Goal: Information Seeking & Learning: Learn about a topic

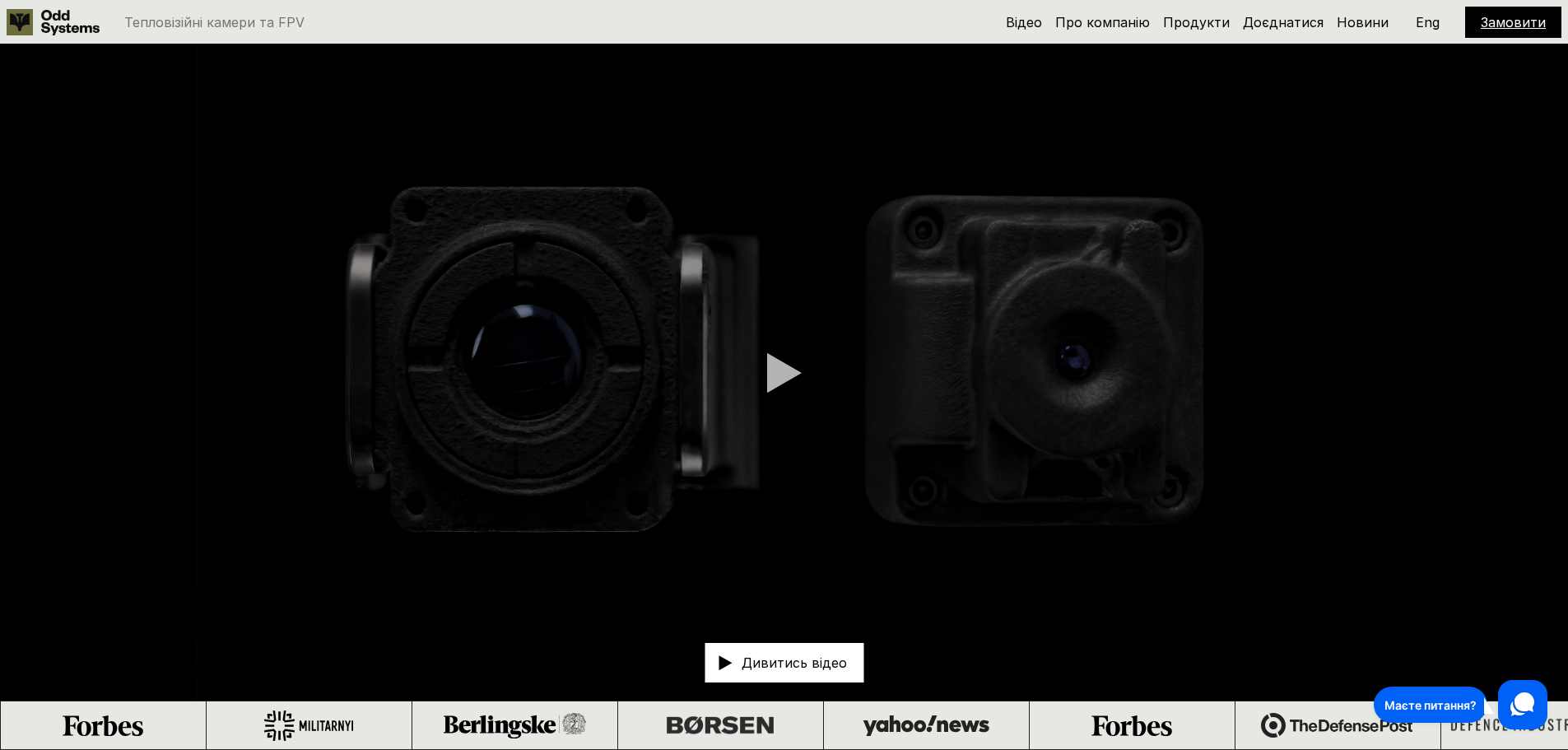
click at [776, 372] on div at bounding box center [784, 372] width 34 height 41
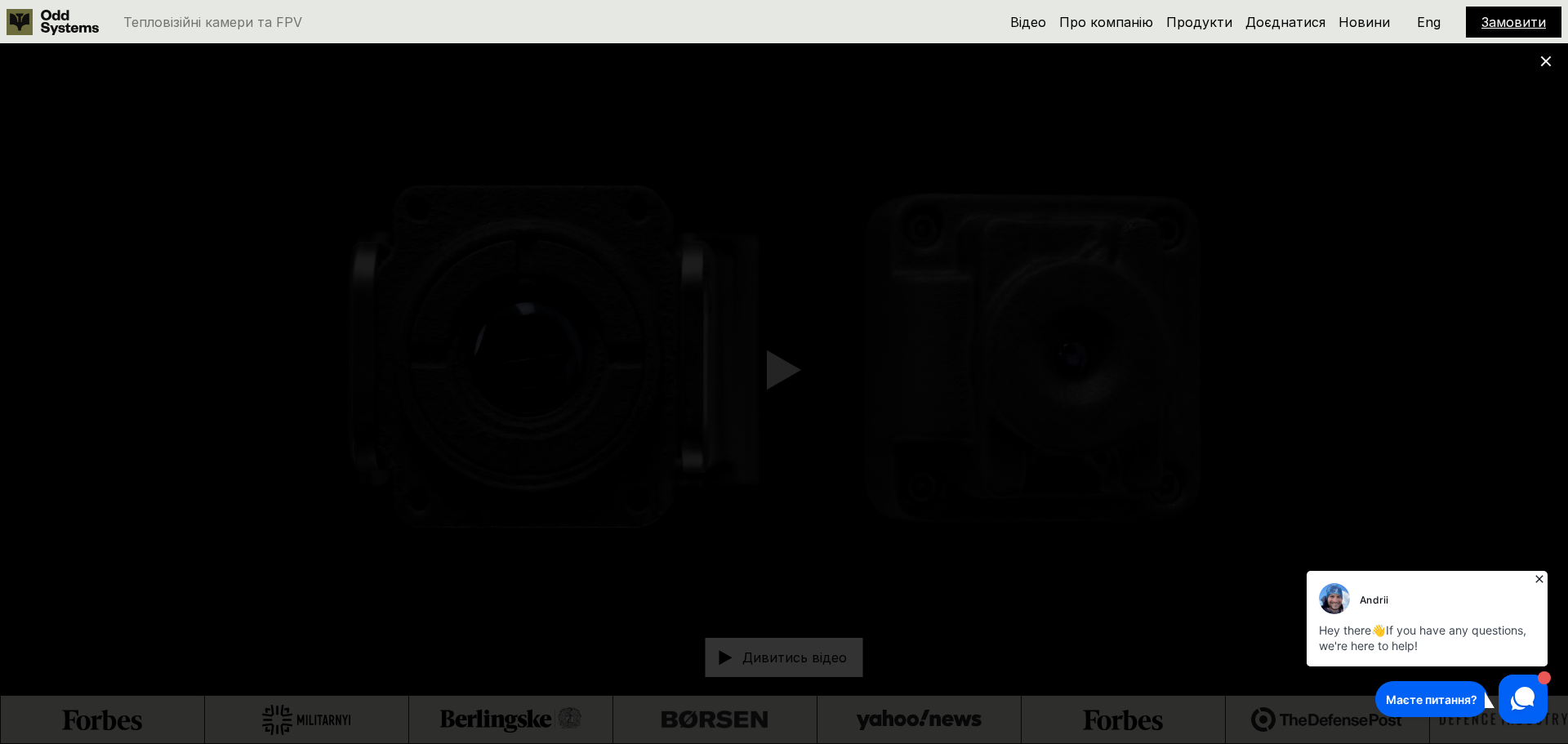
click at [1542, 577] on icon at bounding box center [1539, 579] width 7 height 7
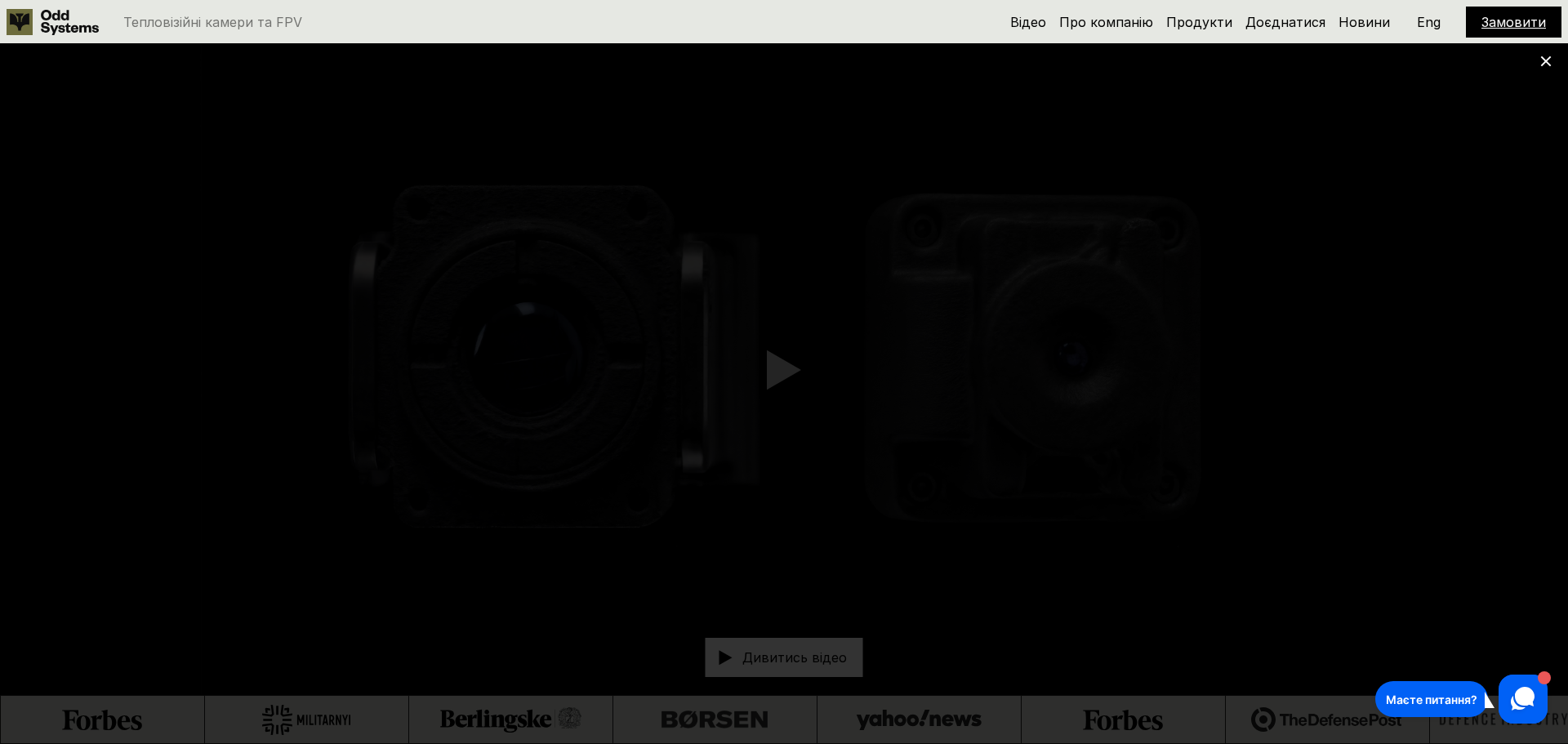
click at [45, 24] on use at bounding box center [69, 22] width 58 height 26
click at [1542, 64] on use at bounding box center [1546, 61] width 11 height 11
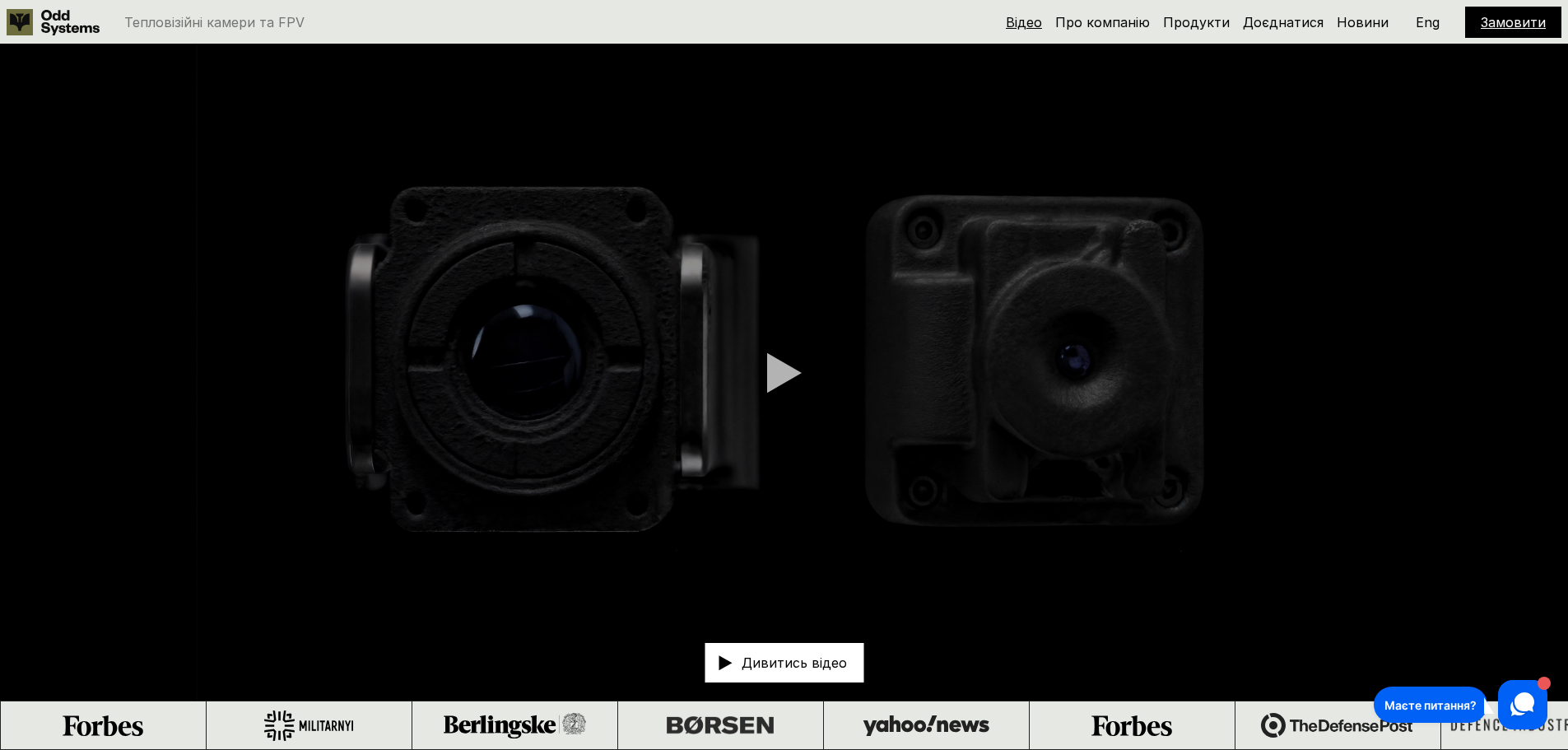
click at [1032, 19] on link "Відео" at bounding box center [1023, 22] width 36 height 17
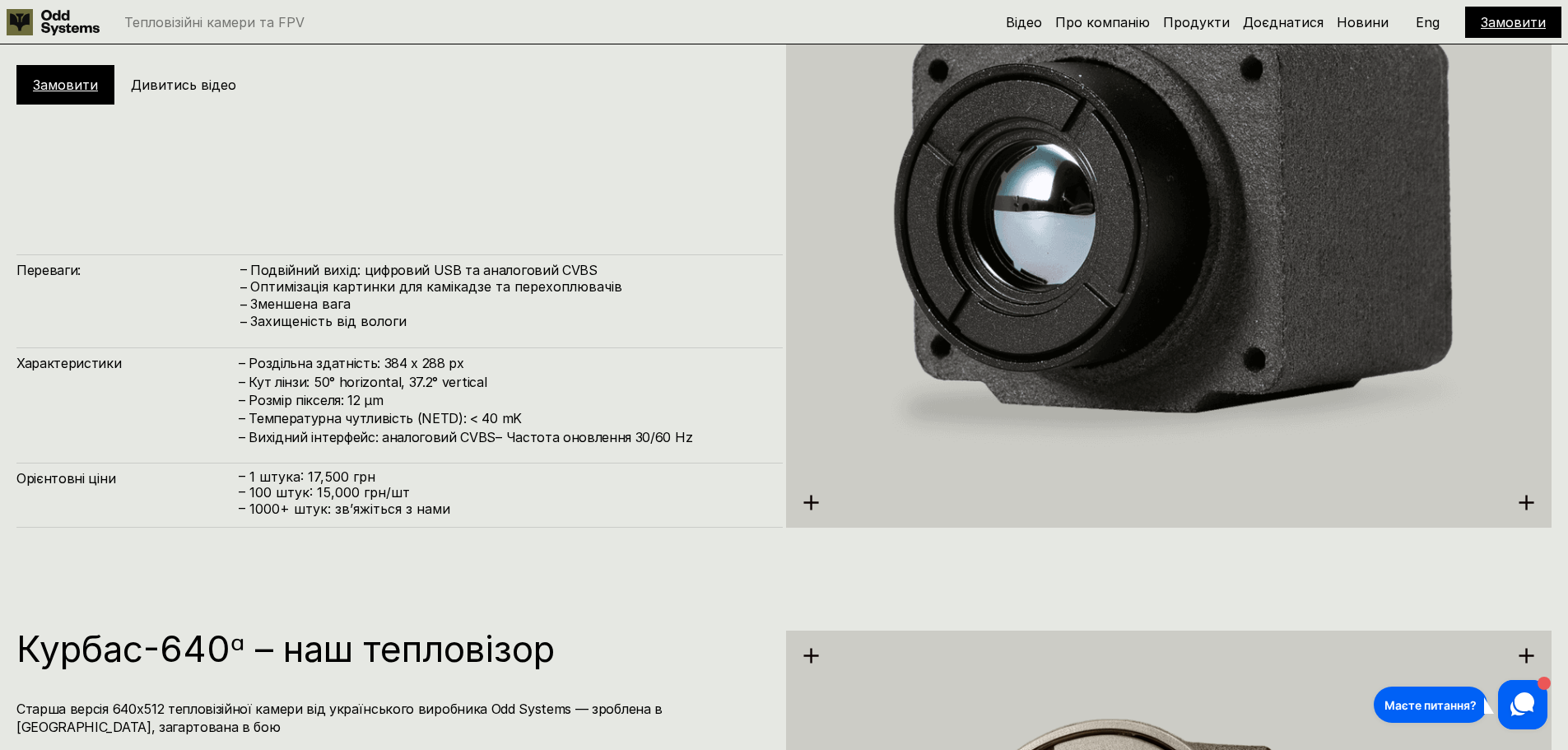
scroll to position [3008, 0]
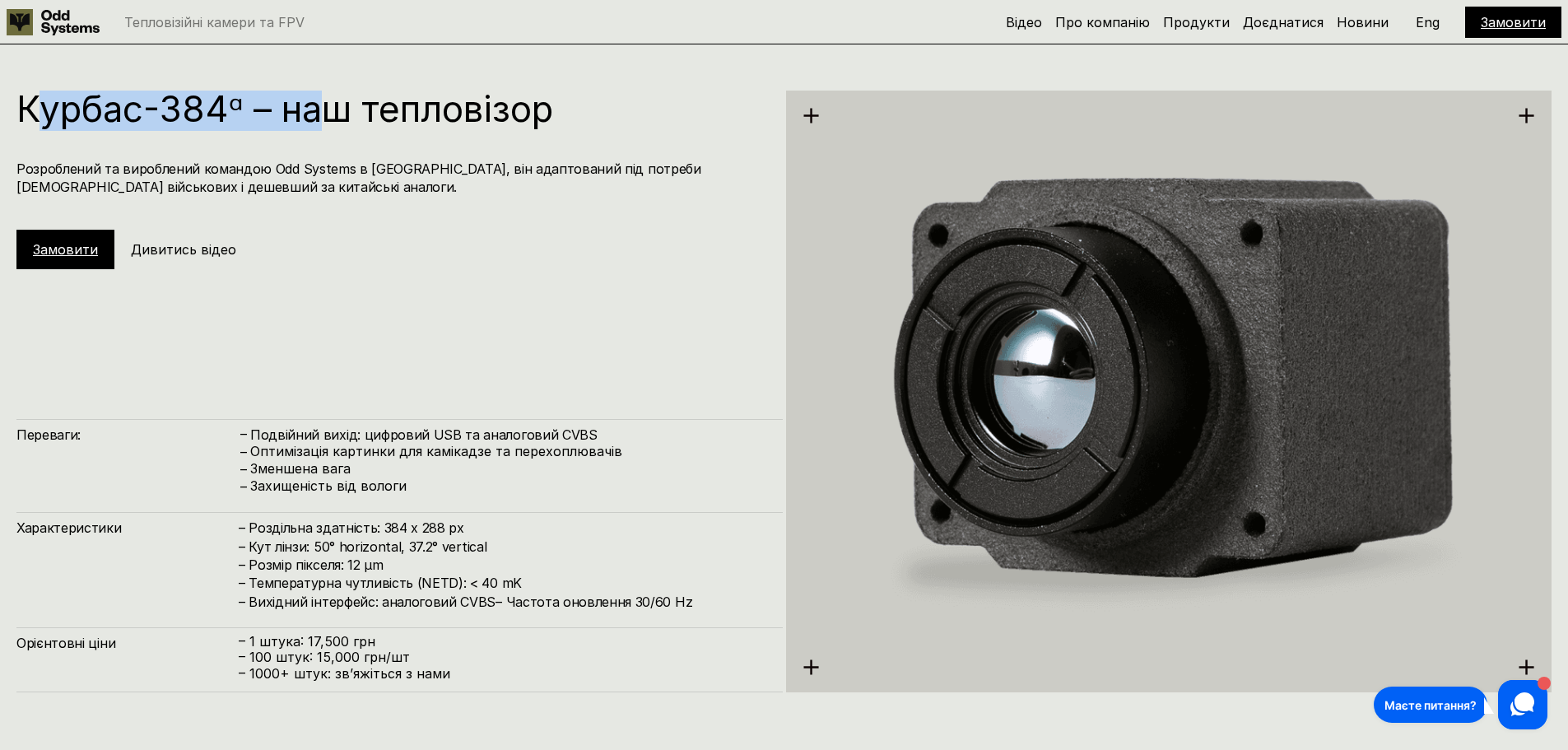
drag, startPoint x: 48, startPoint y: 112, endPoint x: 359, endPoint y: 116, distance: 311.0
click at [344, 116] on h1 "Курбас-384ᵅ – наш тепловізор" at bounding box center [392, 108] width 750 height 36
drag, startPoint x: 567, startPoint y: 118, endPoint x: 39, endPoint y: 116, distance: 528.0
click at [40, 116] on h1 "Курбас-384ᵅ – наш тепловізор" at bounding box center [392, 108] width 750 height 36
drag, startPoint x: 34, startPoint y: 116, endPoint x: 49, endPoint y: 116, distance: 15.0
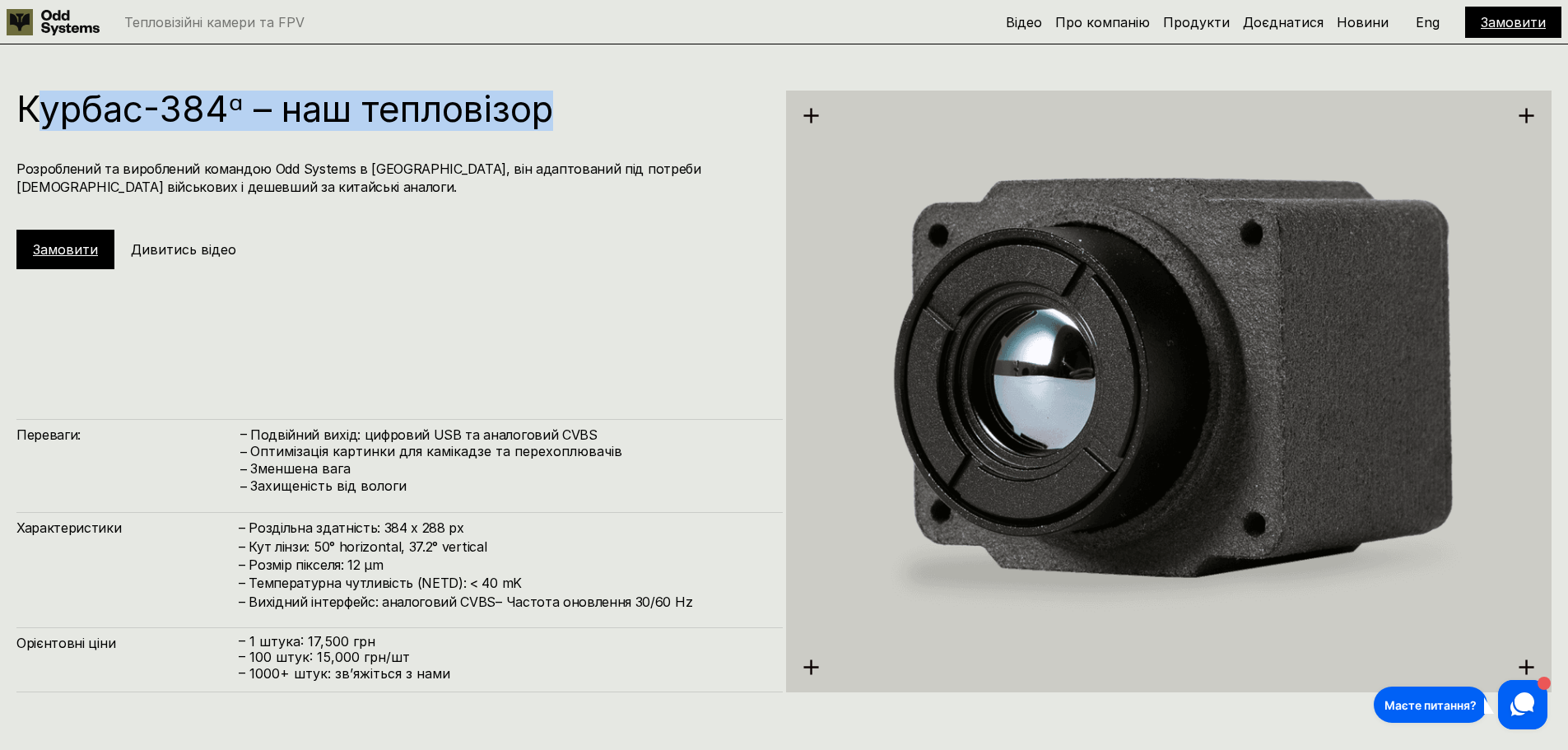
click at [35, 116] on h1 "Курбас-384ᵅ – наш тепловізор" at bounding box center [392, 108] width 750 height 36
click at [50, 116] on h1 "Курбас-384ᵅ – наш тепловізор" at bounding box center [392, 108] width 750 height 36
click at [521, 123] on h1 "Курбас-384ᵅ – наш тепловізор" at bounding box center [392, 108] width 750 height 36
drag, startPoint x: 568, startPoint y: 116, endPoint x: 40, endPoint y: 116, distance: 528.0
click at [40, 116] on h1 "Курбас-384ᵅ – наш тепловізор" at bounding box center [392, 108] width 750 height 36
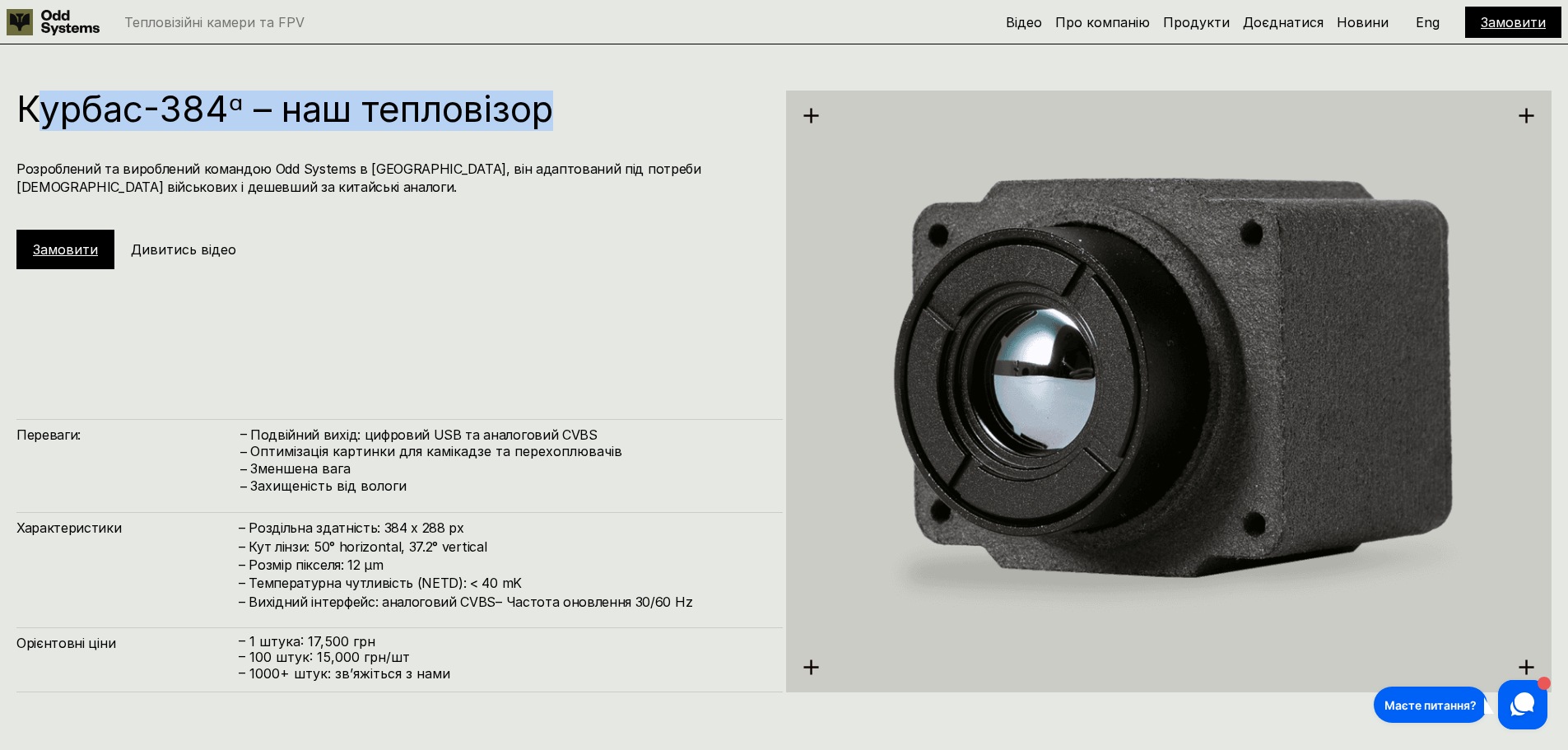
click at [172, 135] on div "Курбас-384ᵅ – наш тепловізор Розроблений та вироблений командою Odd Systems в […" at bounding box center [400, 180] width 767 height 178
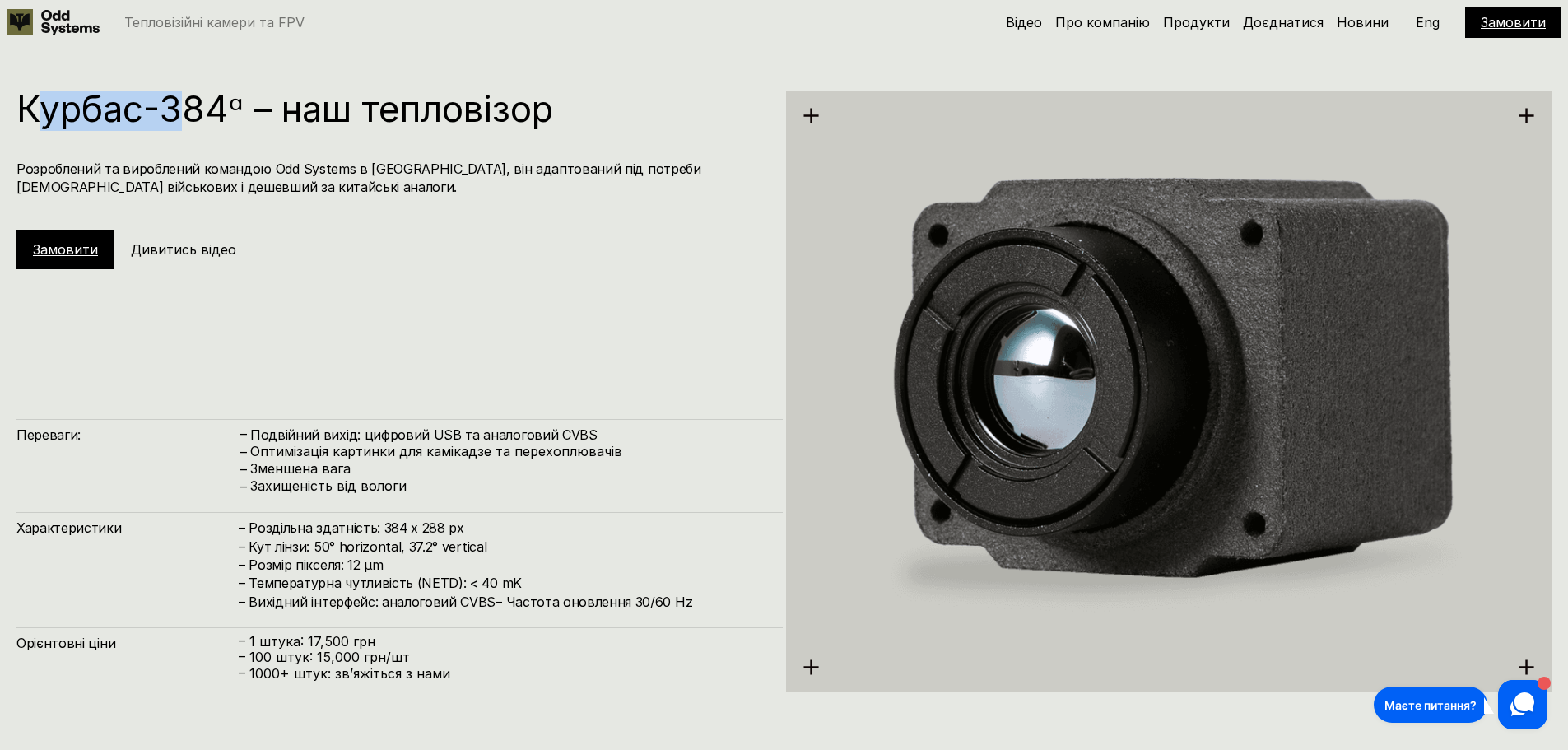
drag, startPoint x: 51, startPoint y: 107, endPoint x: 502, endPoint y: 116, distance: 451.1
click at [270, 115] on h1 "Курбас-384ᵅ – наш тепловізор" at bounding box center [392, 108] width 750 height 36
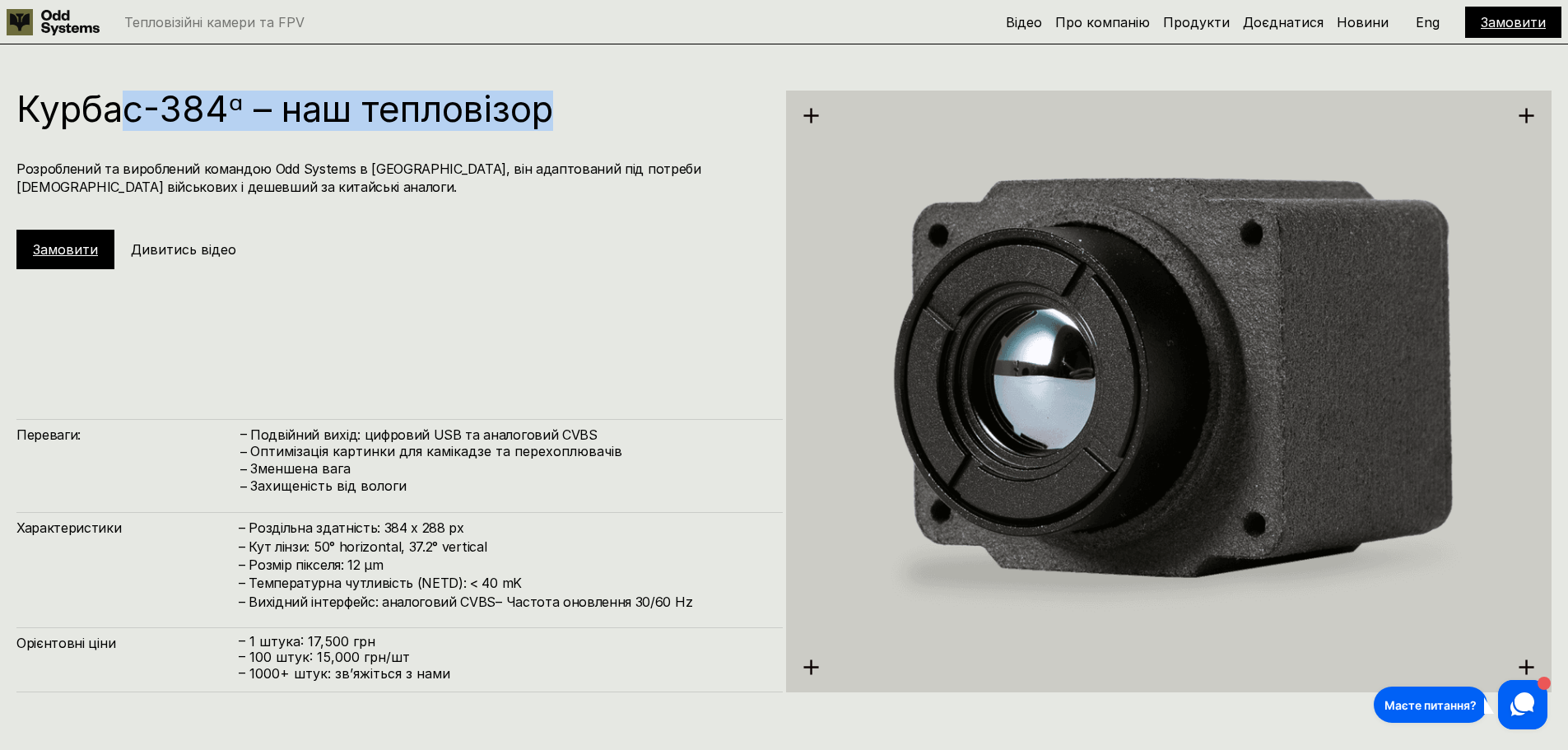
drag, startPoint x: 580, startPoint y: 114, endPoint x: 110, endPoint y: 112, distance: 470.0
click at [118, 112] on h1 "Курбас-384ᵅ – наш тепловізор" at bounding box center [392, 108] width 750 height 36
drag, startPoint x: 27, startPoint y: 112, endPoint x: 602, endPoint y: 120, distance: 575.1
click at [416, 122] on h1 "Курбас-384ᵅ – наш тепловізор" at bounding box center [392, 108] width 750 height 36
drag, startPoint x: 469, startPoint y: 122, endPoint x: 57, endPoint y: 120, distance: 412.0
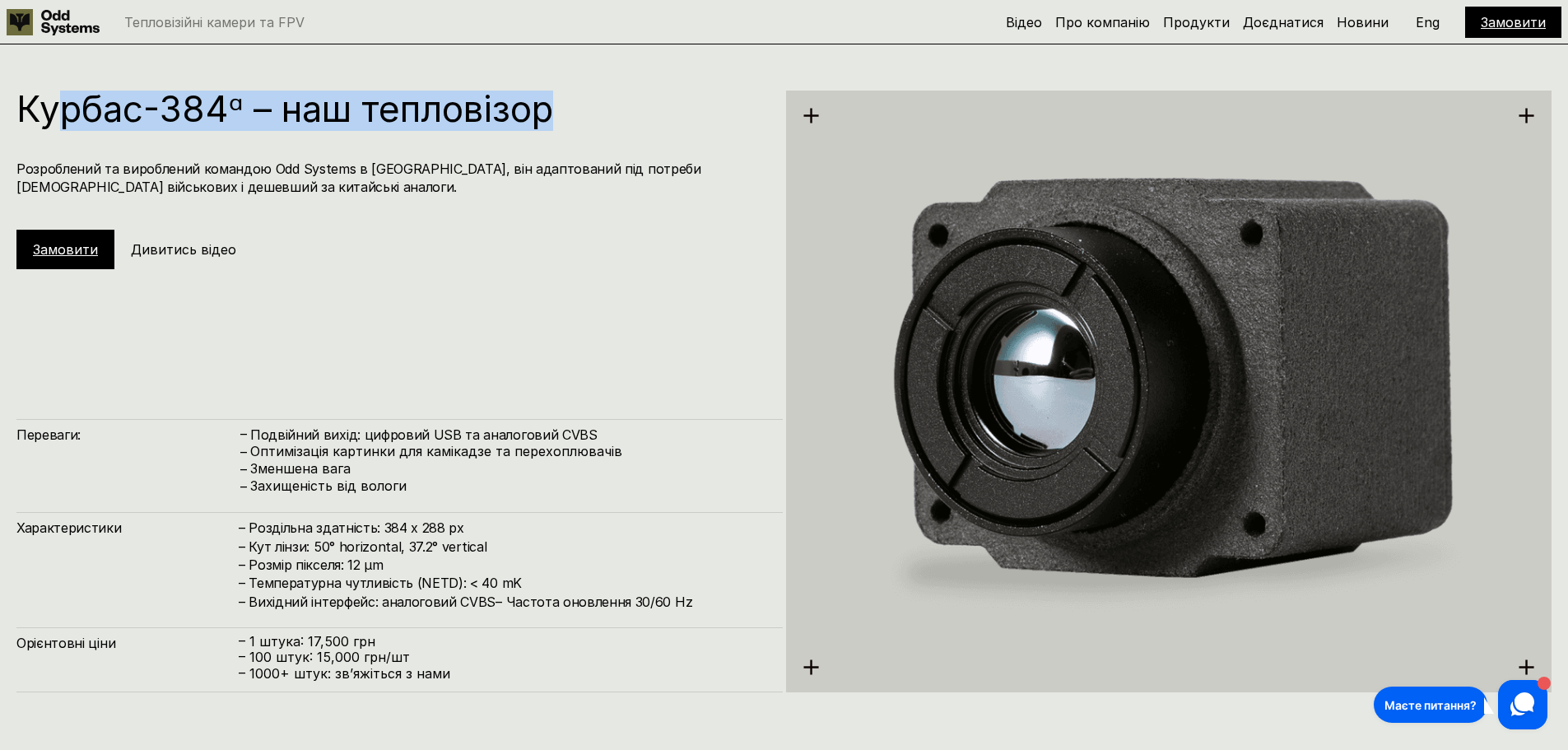
click at [57, 120] on h1 "Курбас-384ᵅ – наш тепловізор" at bounding box center [392, 108] width 750 height 36
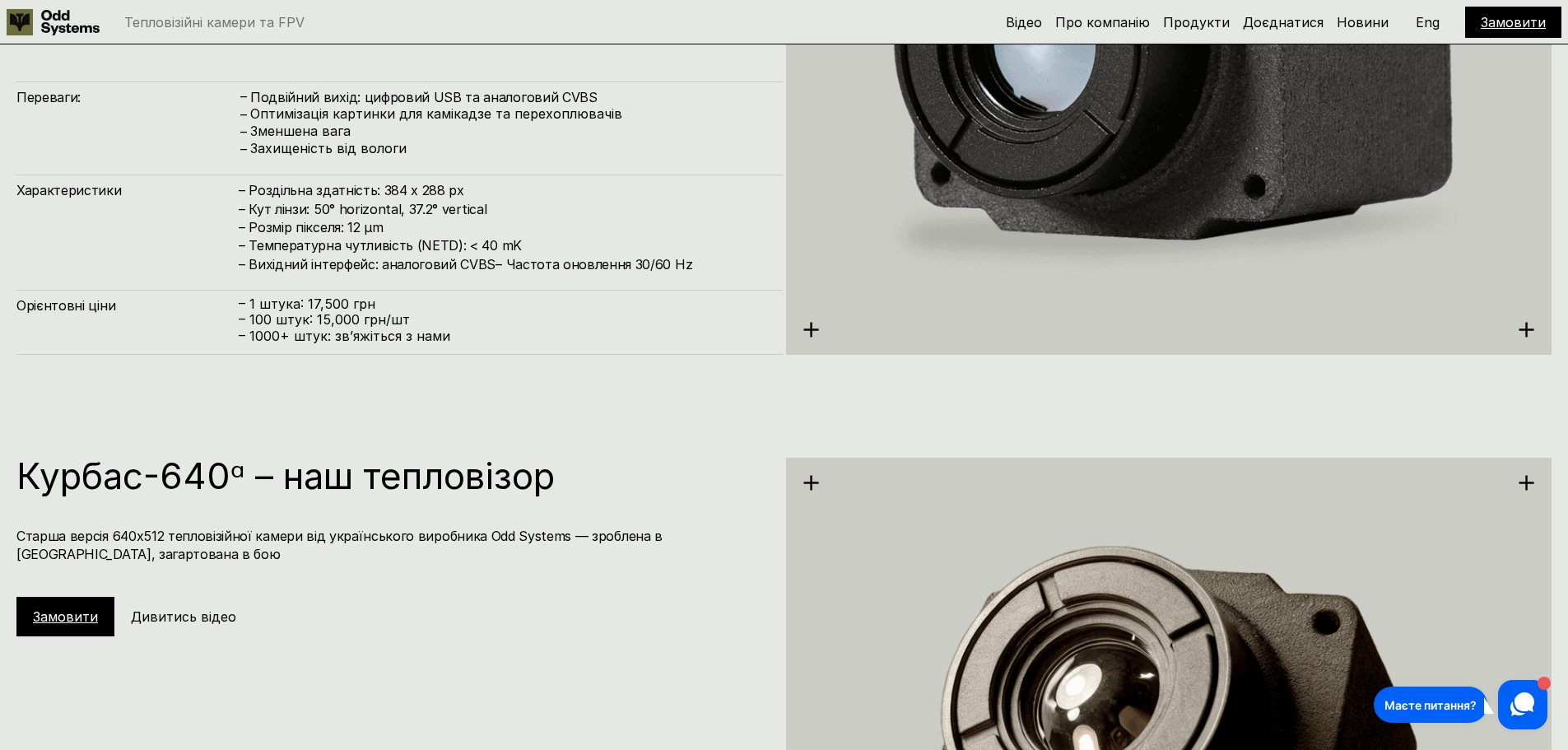
scroll to position [3585, 0]
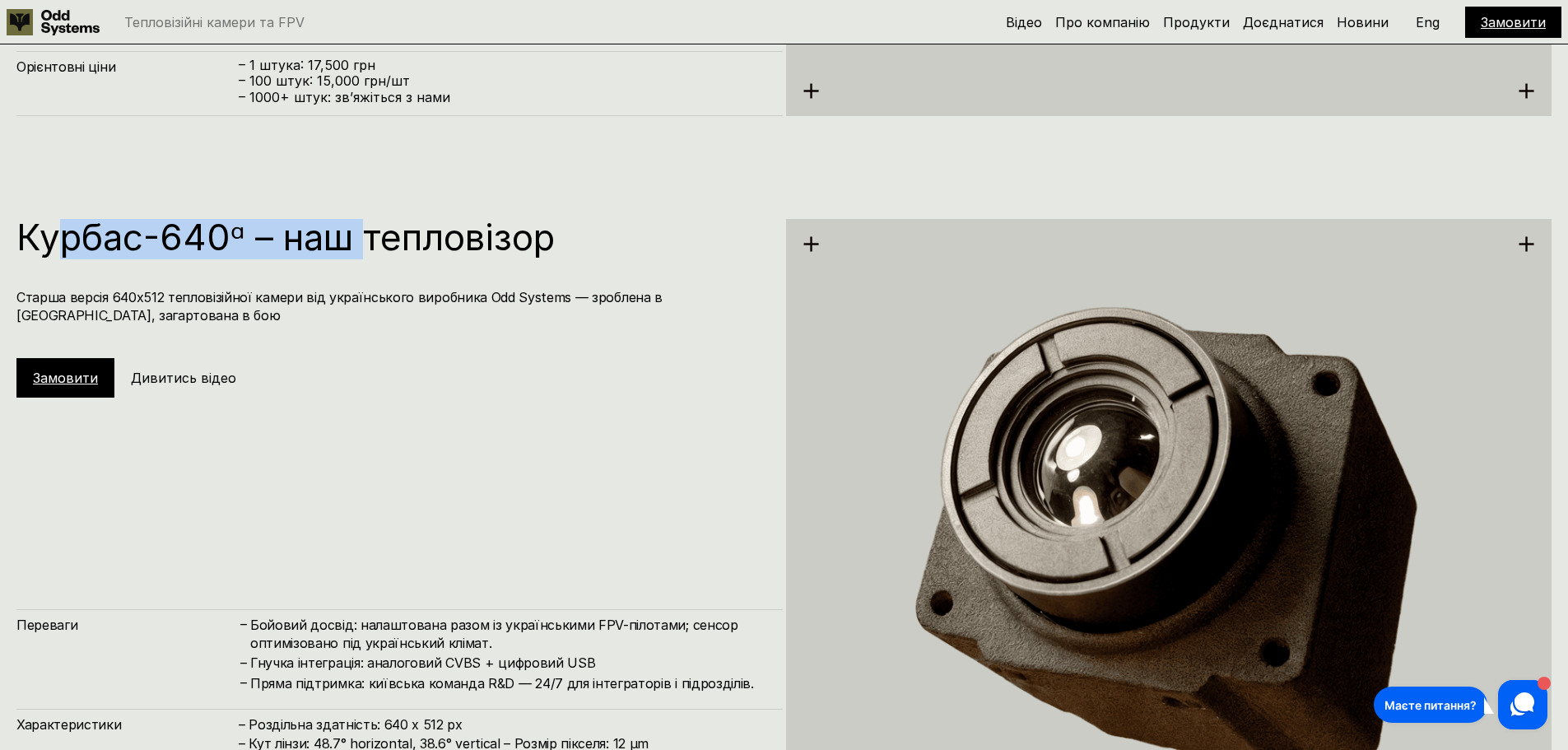
drag, startPoint x: 60, startPoint y: 229, endPoint x: 471, endPoint y: 234, distance: 411.0
click at [393, 236] on h1 "Курбас-640ᵅ – наш тепловізор" at bounding box center [392, 237] width 750 height 36
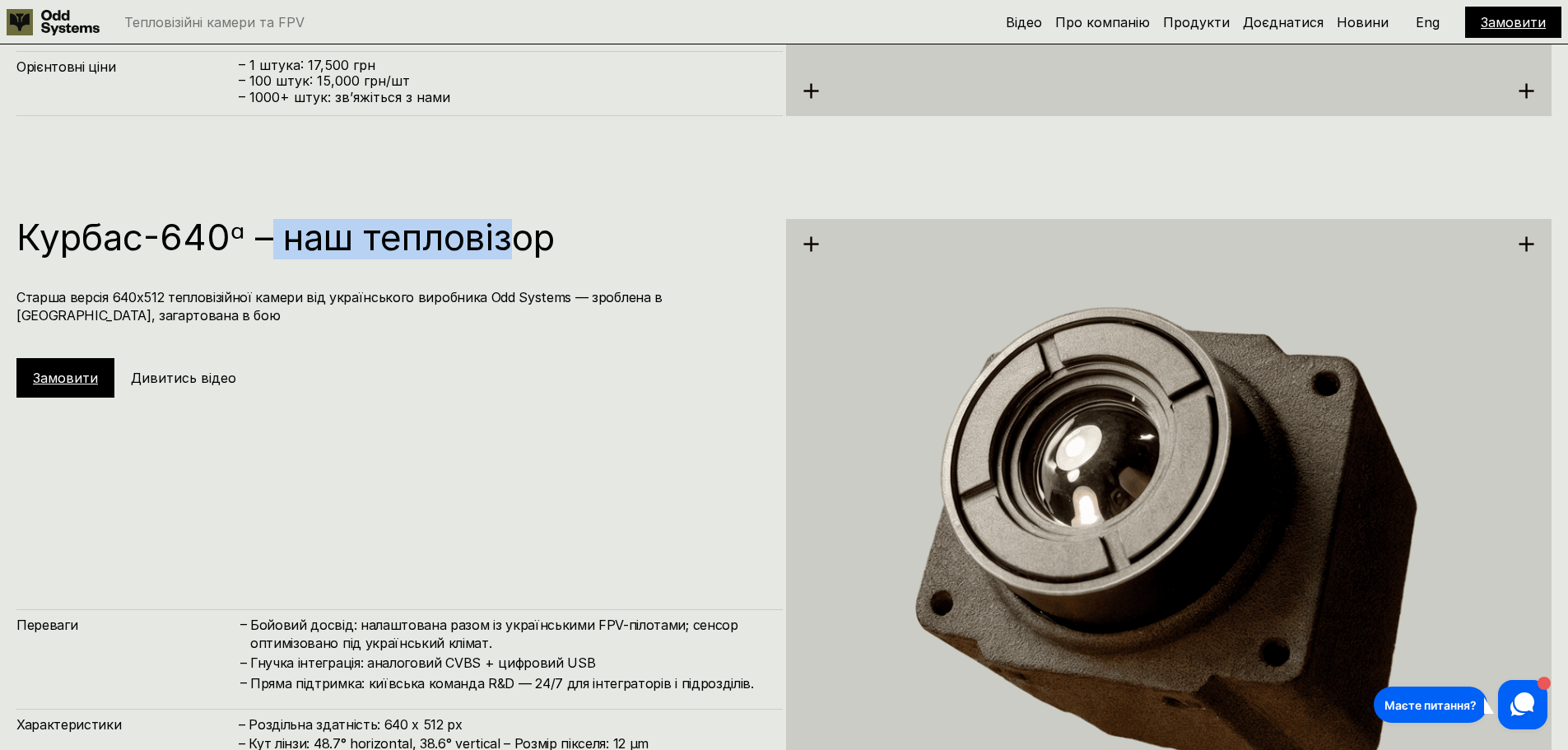
drag, startPoint x: 517, startPoint y: 234, endPoint x: 265, endPoint y: 239, distance: 252.0
click at [265, 239] on h1 "Курбас-640ᵅ – наш тепловізор" at bounding box center [392, 237] width 750 height 36
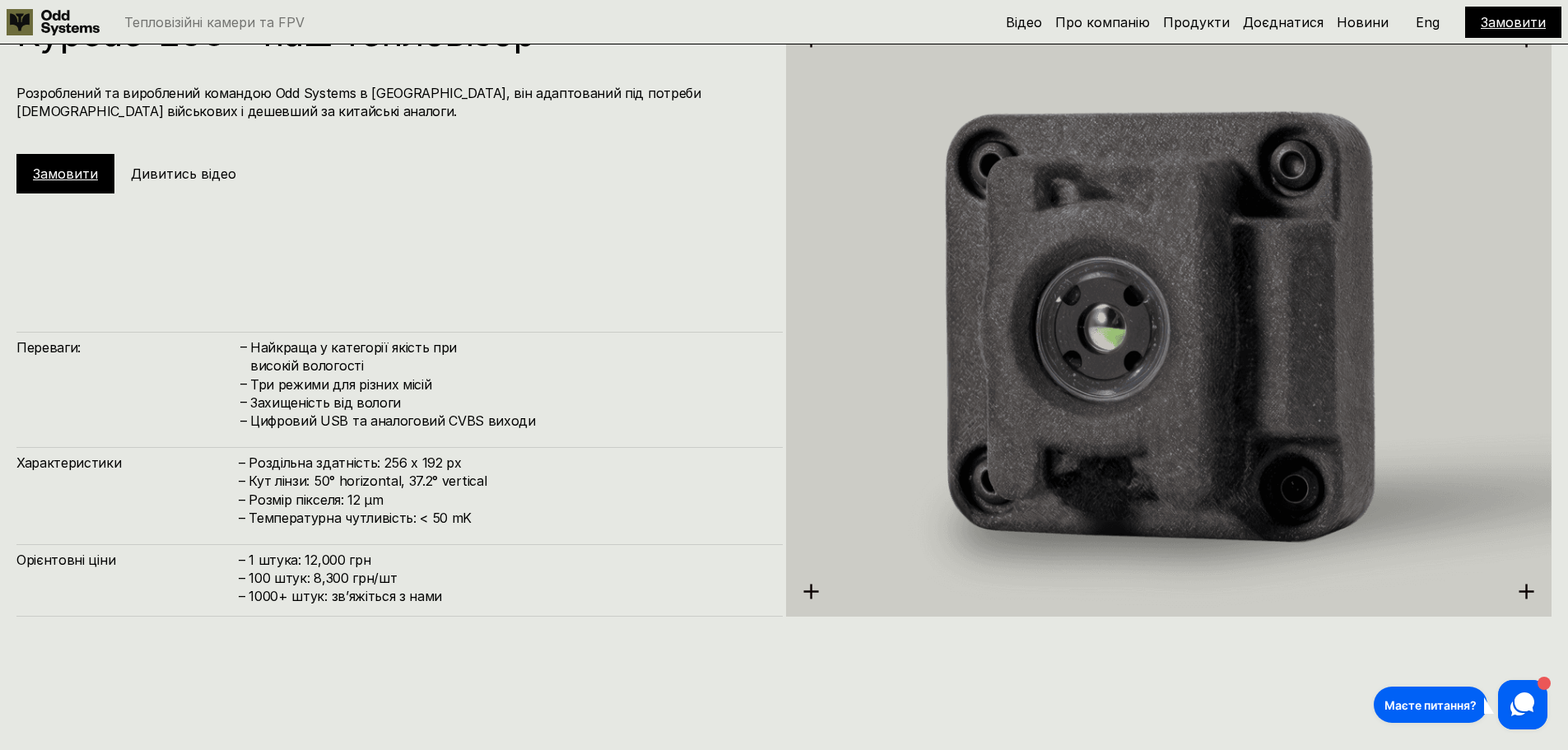
scroll to position [2388, 0]
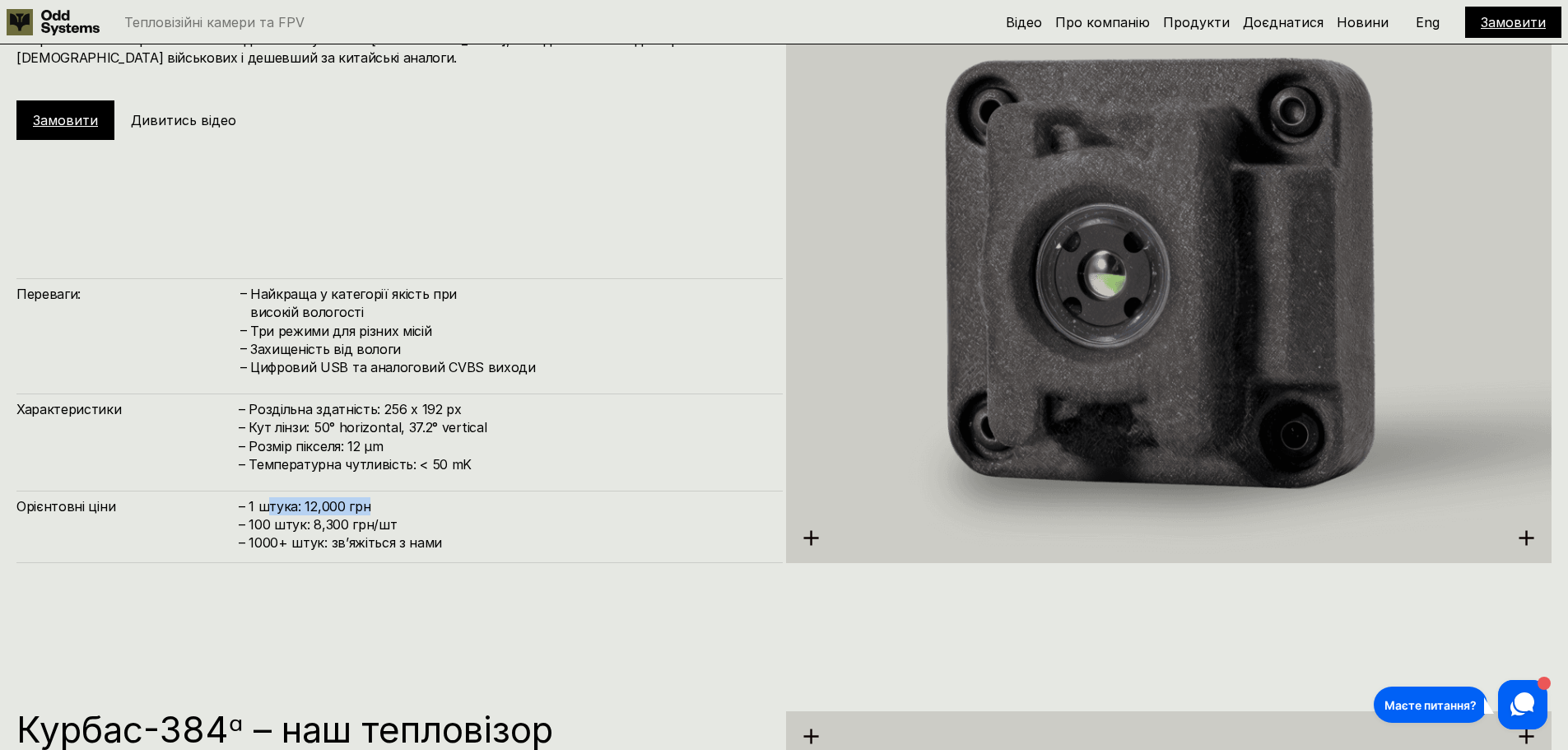
drag, startPoint x: 377, startPoint y: 507, endPoint x: 268, endPoint y: 508, distance: 109.0
click at [268, 508] on h4 "– 1 штука: 12,000 грн – 100 штук: 8,300 грн/шт – ⁠1000+ штук: звʼяжіться з нами" at bounding box center [502, 525] width 527 height 55
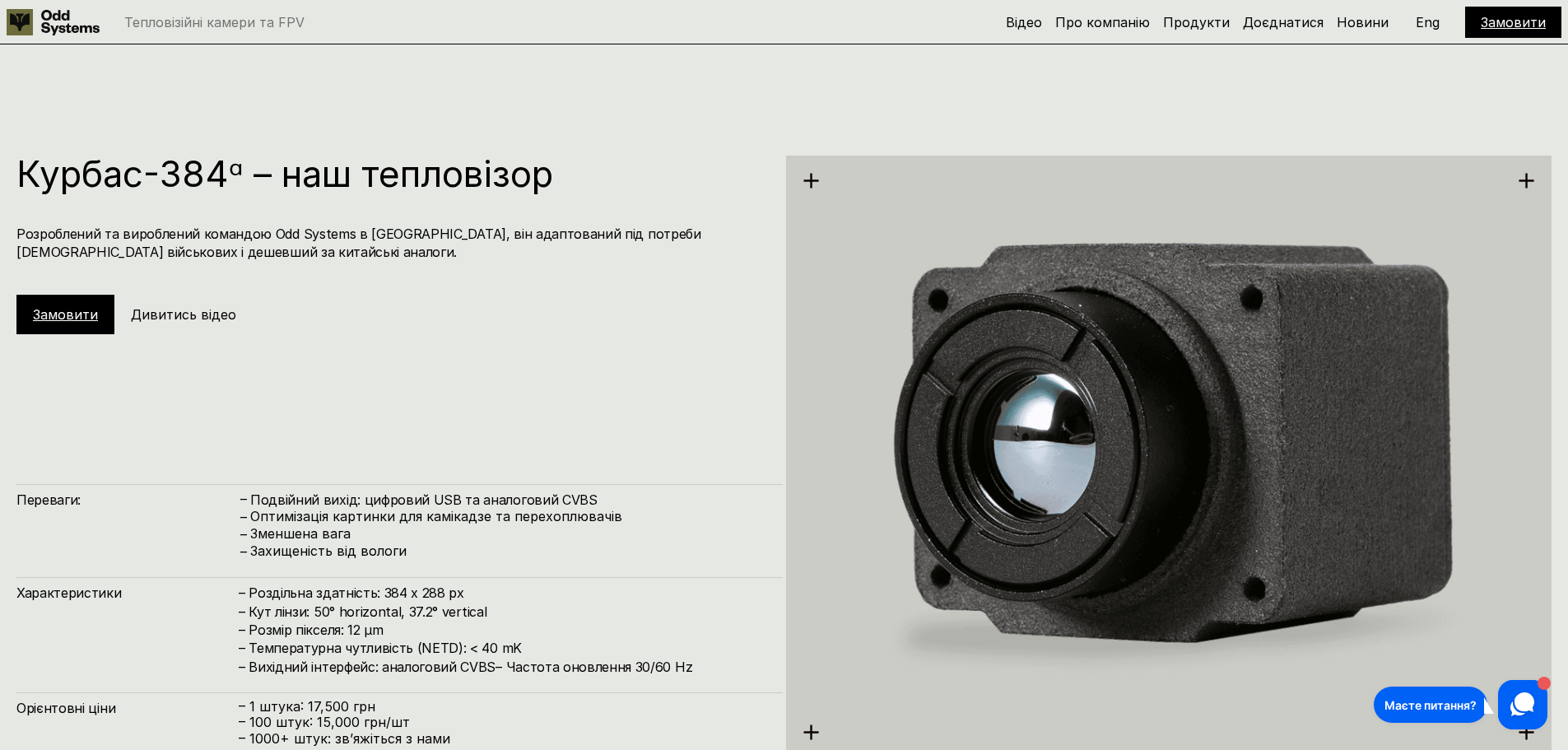
scroll to position [3047, 0]
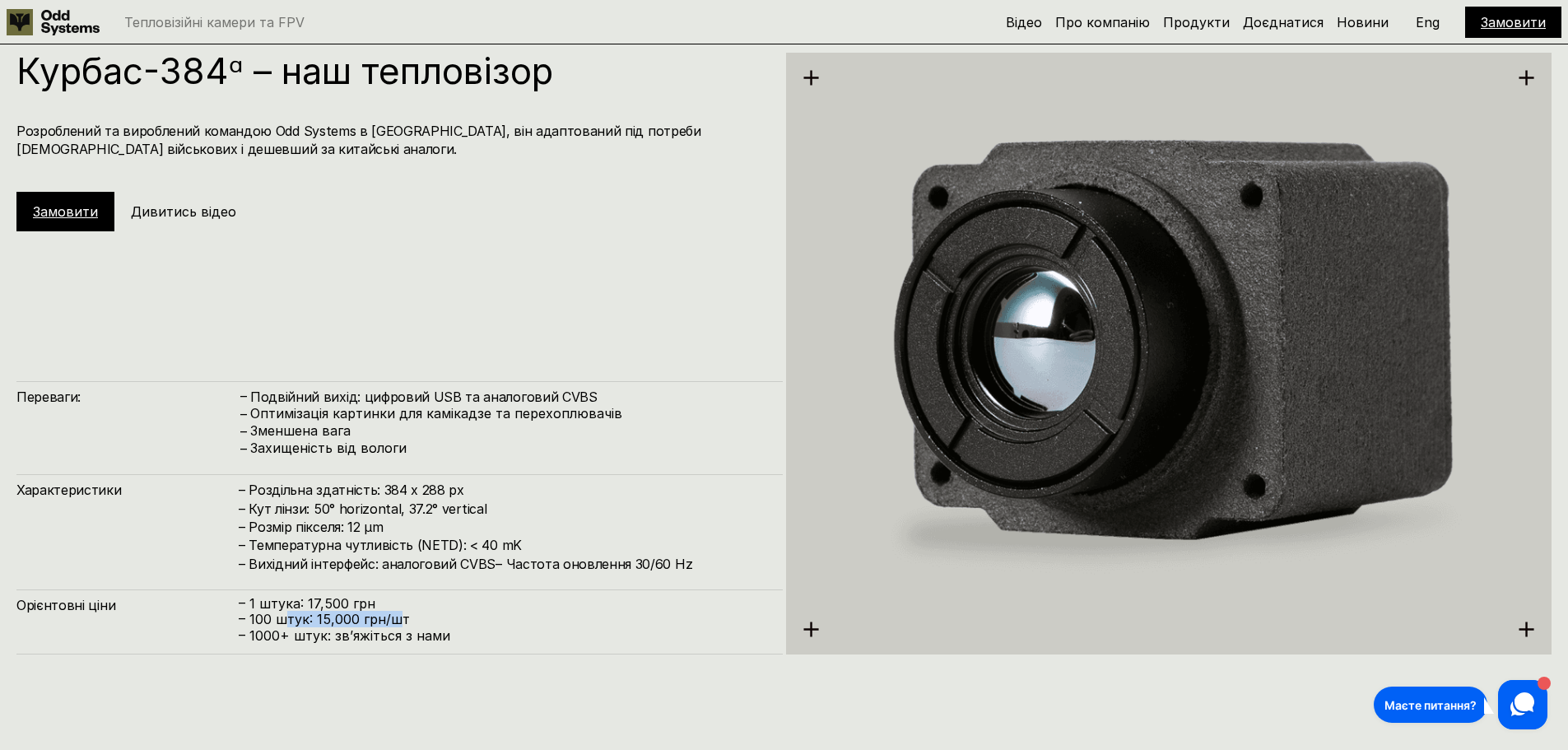
drag, startPoint x: 382, startPoint y: 611, endPoint x: 288, endPoint y: 611, distance: 94.0
click at [288, 612] on p "– 100 штук: 15,000 грн/шт" at bounding box center [502, 619] width 527 height 16
click at [457, 612] on p "– 100 штук: 15,000 грн/шт" at bounding box center [502, 619] width 527 height 16
drag, startPoint x: 473, startPoint y: 612, endPoint x: 257, endPoint y: 614, distance: 216.0
click at [257, 614] on p "– 100 штук: 15,000 грн/шт" at bounding box center [502, 619] width 527 height 16
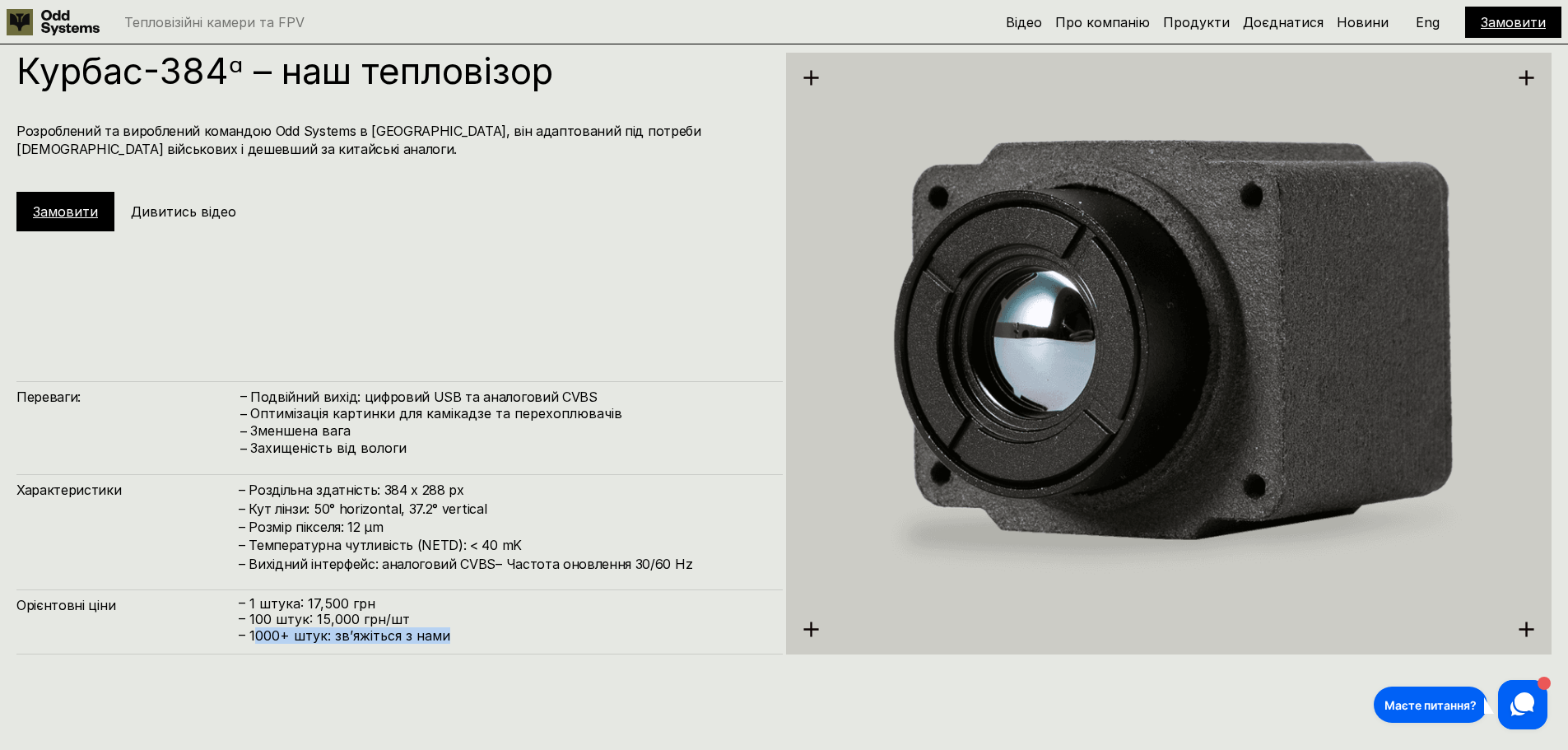
drag, startPoint x: 456, startPoint y: 639, endPoint x: 255, endPoint y: 638, distance: 201.0
click at [255, 638] on p "– ⁠1000+ штук: звʼяжіться з нами" at bounding box center [502, 636] width 527 height 16
click at [539, 617] on p "– 100 штук: 15,000 грн/шт" at bounding box center [502, 619] width 527 height 16
drag, startPoint x: 452, startPoint y: 616, endPoint x: 237, endPoint y: 618, distance: 215.0
click at [237, 618] on div "Орієнтовні ціни – 1 штука: 17,500 грн – 100 штук: 15,000 грн/шт – ⁠1000+ штук: …" at bounding box center [400, 622] width 767 height 65
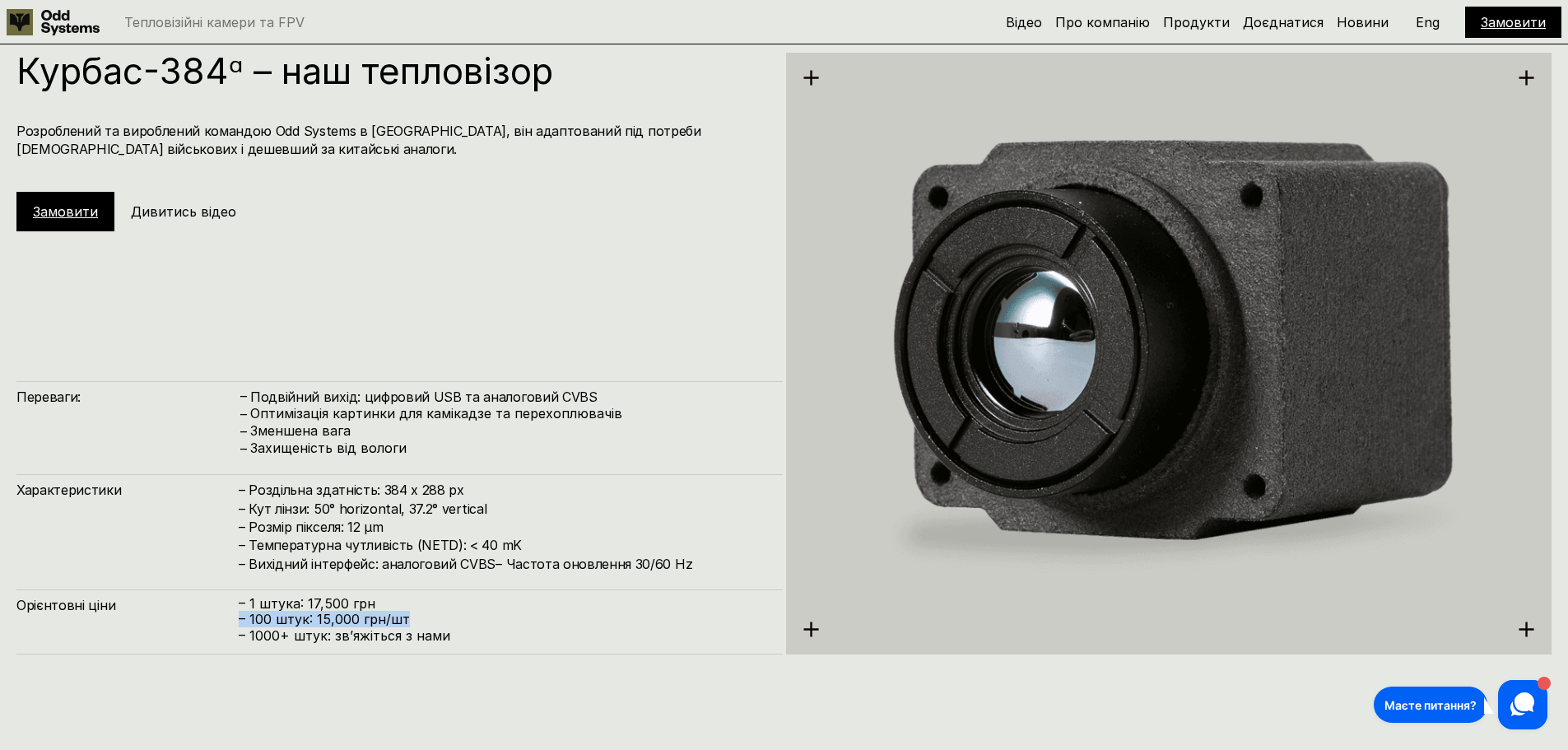
click at [472, 612] on p "– 100 штук: 15,000 грн/шт" at bounding box center [502, 619] width 527 height 16
drag, startPoint x: 422, startPoint y: 622, endPoint x: 247, endPoint y: 599, distance: 176.5
click at [247, 599] on div "– 1 штука: 17,500 грн – 100 штук: 15,000 грн/шт – ⁠1000+ штук: звʼяжіться з нами" at bounding box center [502, 619] width 527 height 48
click at [421, 625] on p "– 100 штук: 15,000 грн/шт" at bounding box center [502, 619] width 527 height 16
drag, startPoint x: 457, startPoint y: 638, endPoint x: 233, endPoint y: 602, distance: 226.9
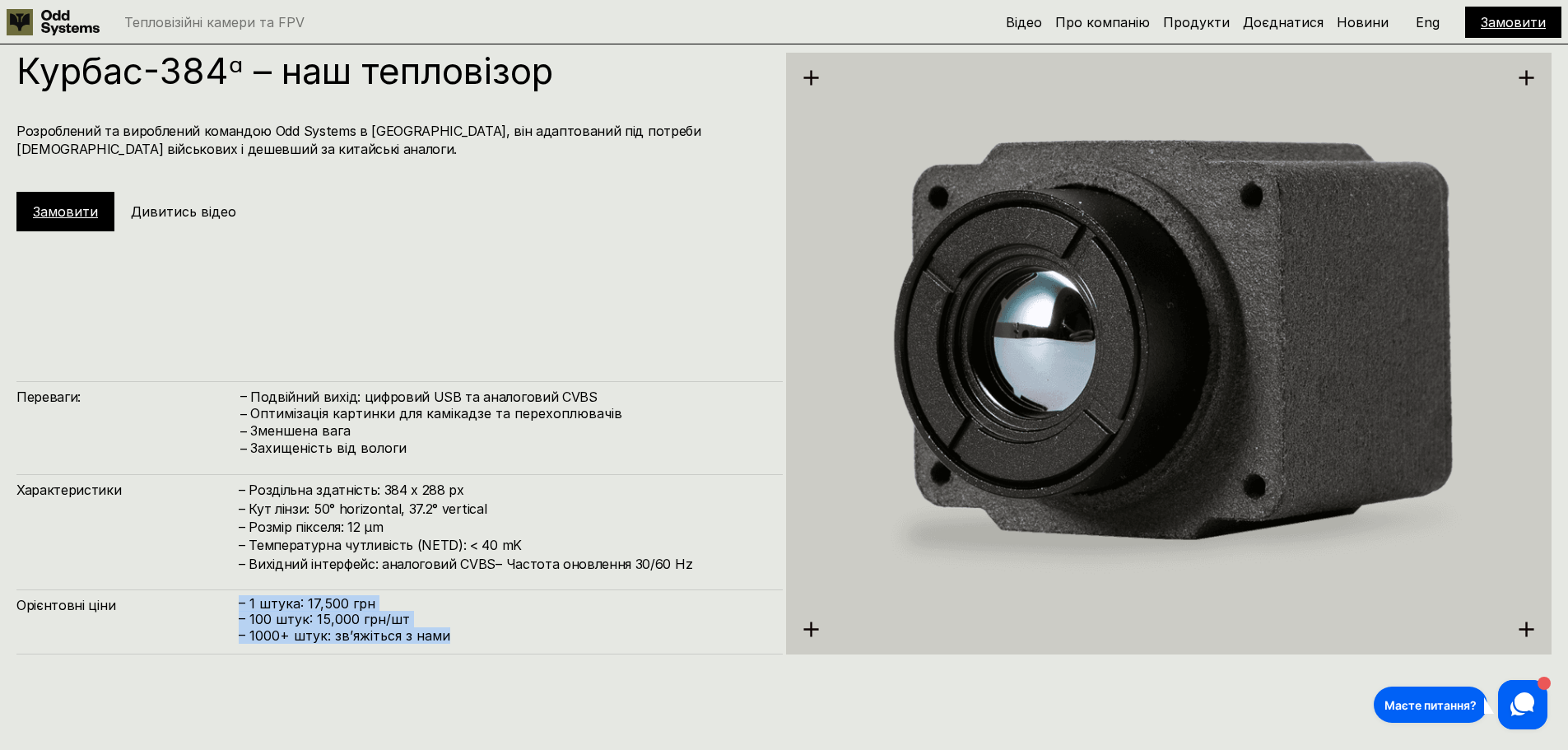
click at [233, 602] on div "Орієнтовні ціни – 1 штука: 17,500 грн – 100 штук: 15,000 грн/шт – ⁠1000+ штук: …" at bounding box center [400, 622] width 767 height 65
click at [572, 639] on p "– ⁠1000+ штук: звʼяжіться з нами" at bounding box center [502, 636] width 527 height 16
drag, startPoint x: 474, startPoint y: 640, endPoint x: 290, endPoint y: 609, distance: 186.6
click at [279, 609] on div "– 1 штука: 17,500 грн – 100 штук: 15,000 грн/шт – ⁠1000+ штук: звʼяжіться з нами" at bounding box center [502, 619] width 527 height 48
click at [525, 635] on p "– ⁠1000+ штук: звʼяжіться з нами" at bounding box center [502, 636] width 527 height 16
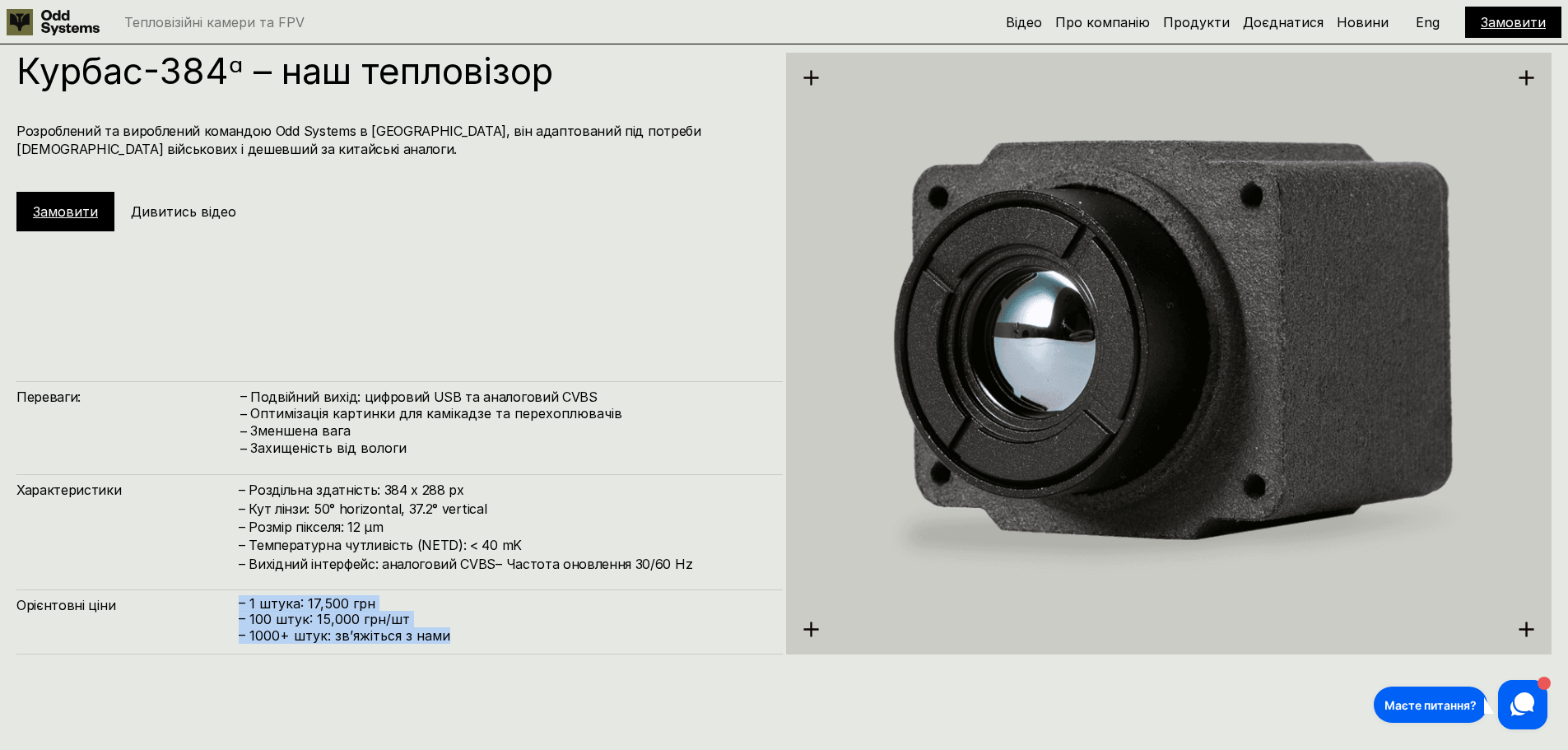
drag, startPoint x: 476, startPoint y: 633, endPoint x: 240, endPoint y: 609, distance: 237.2
click at [240, 609] on div "– 1 штука: 17,500 грн – 100 штук: 15,000 грн/шт – ⁠1000+ штук: звʼяжіться з нами" at bounding box center [502, 619] width 527 height 48
click at [540, 525] on h4 "– Роздільна здатність: 384 x 288 px – Кут лінзи: 50° horizontal, 37.2° vertical…" at bounding box center [502, 527] width 527 height 92
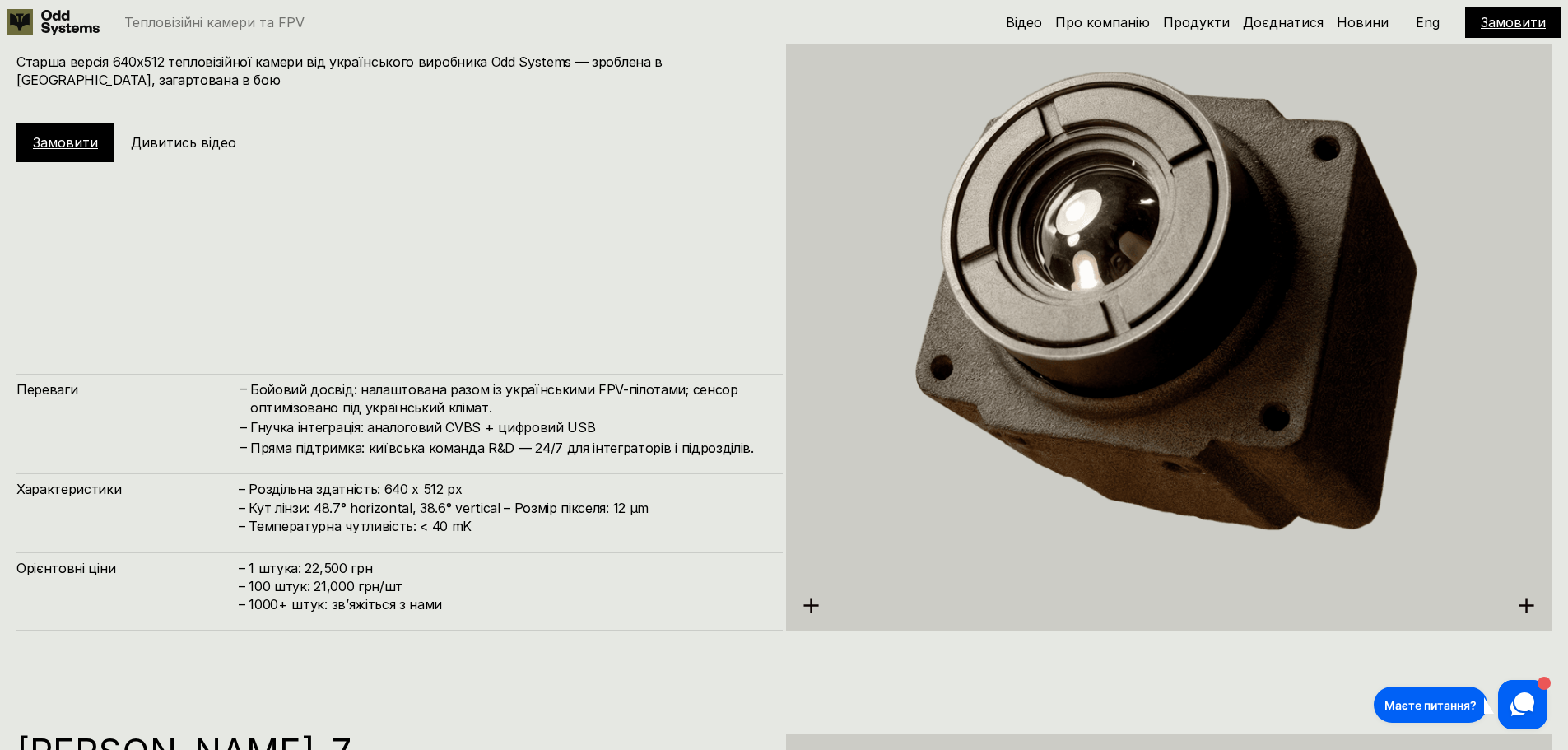
scroll to position [3870, 0]
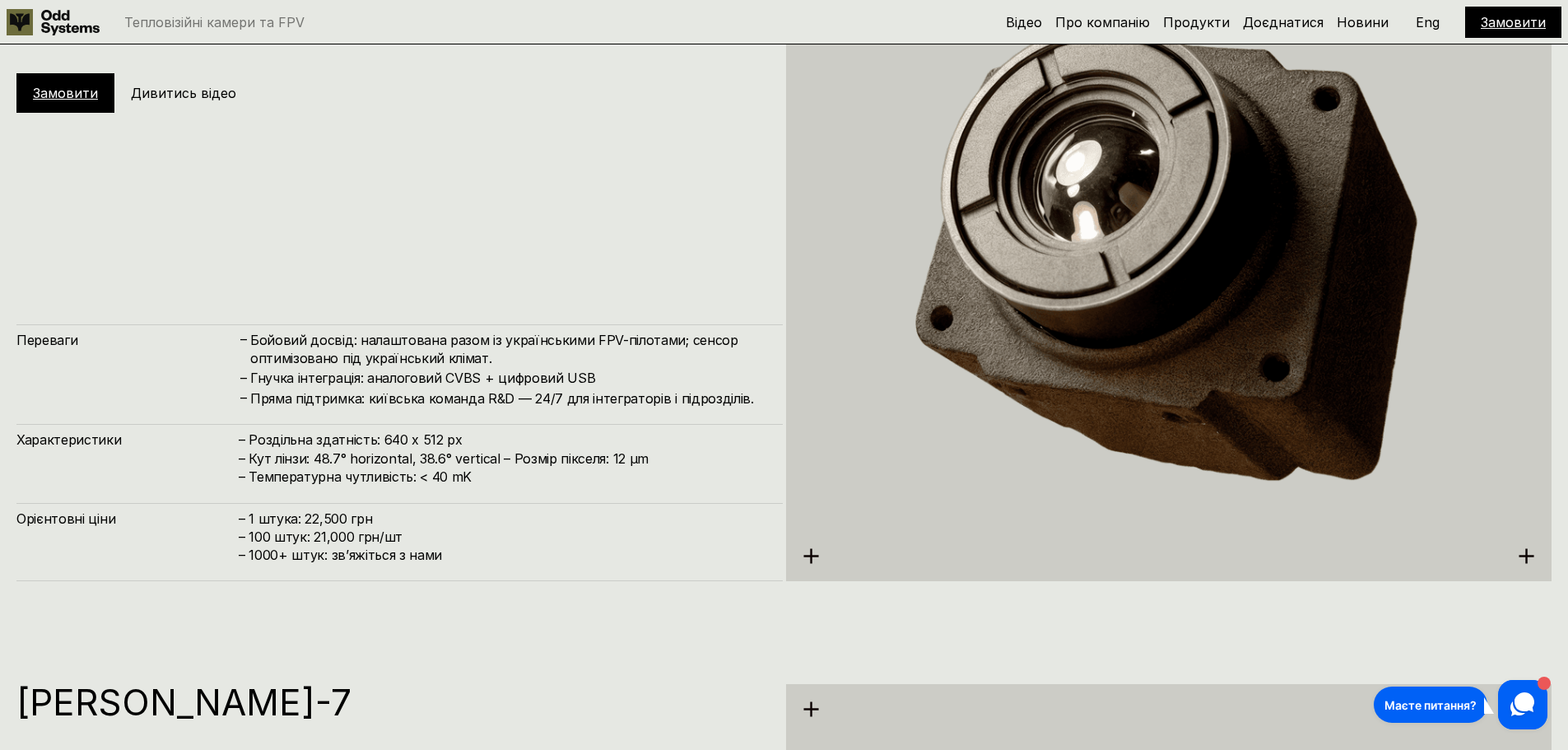
drag, startPoint x: 454, startPoint y: 437, endPoint x: 374, endPoint y: 439, distance: 80.0
click at [374, 439] on h4 "– Роздільна здатність: 640 x 512 px – Кут лінзи: 48.7° horizontal, 38.6° vertic…" at bounding box center [502, 458] width 527 height 55
drag, startPoint x: 370, startPoint y: 540, endPoint x: 274, endPoint y: 540, distance: 96.0
click at [274, 540] on h4 "– 1 штука: 22,500 грн – 100 штук: 21,000 грн/шт – ⁠1000+ штук: звʼяжіться з нами" at bounding box center [502, 538] width 527 height 55
click at [460, 533] on h4 "– 1 штука: 22,500 грн – 100 штук: 21,000 грн/шт – ⁠1000+ штук: звʼяжіться з нами" at bounding box center [502, 538] width 527 height 55
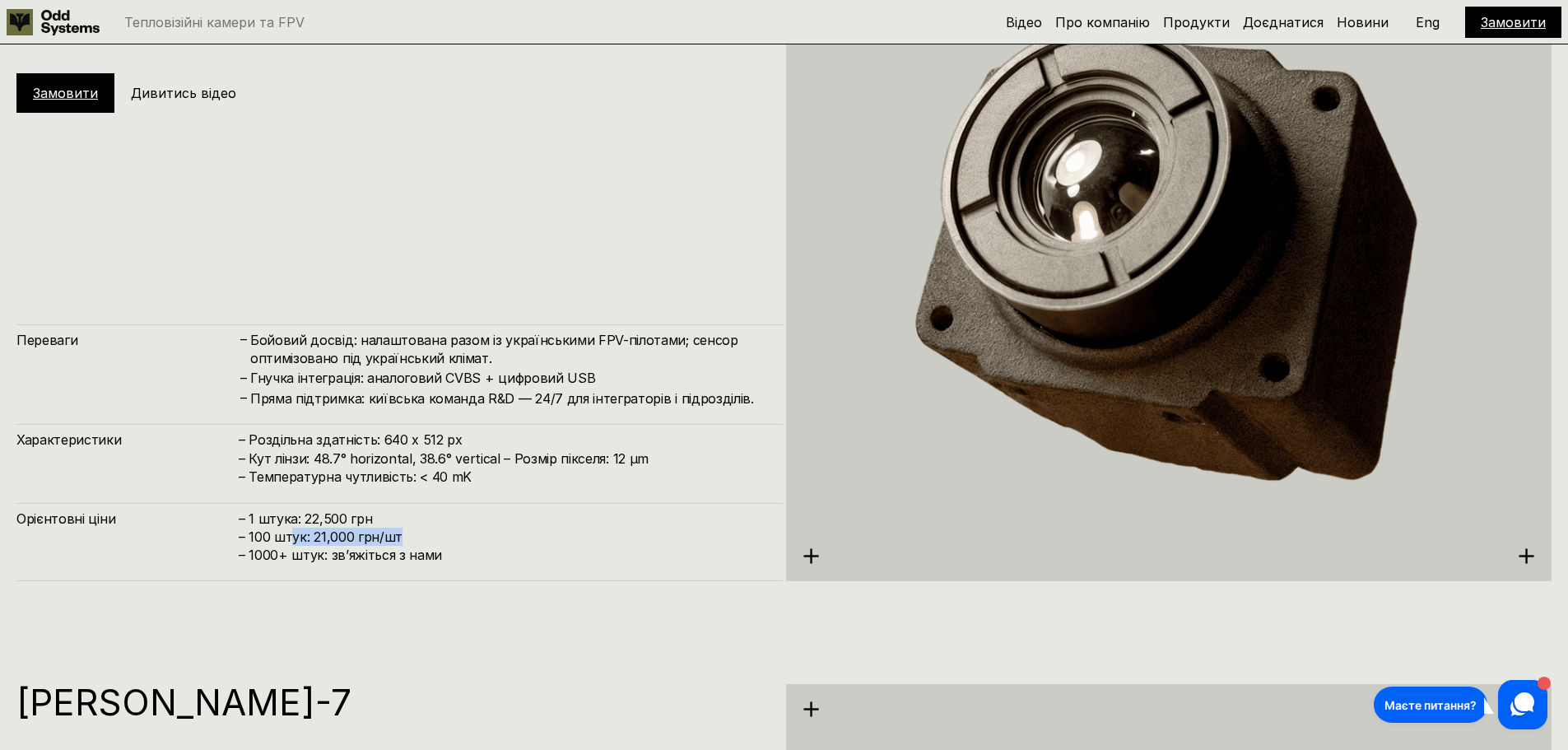
drag, startPoint x: 327, startPoint y: 542, endPoint x: 290, endPoint y: 539, distance: 37.1
click at [290, 539] on h4 "– 1 штука: 22,500 грн – 100 штук: 21,000 грн/шт – ⁠1000+ штук: звʼяжіться з нами" at bounding box center [502, 538] width 527 height 55
drag, startPoint x: 452, startPoint y: 436, endPoint x: 328, endPoint y: 446, distance: 124.4
click at [328, 446] on h4 "– Роздільна здатність: 640 x 512 px – Кут лінзи: 48.7° horizontal, 38.6° vertic…" at bounding box center [502, 458] width 527 height 55
drag, startPoint x: 579, startPoint y: 452, endPoint x: 296, endPoint y: 459, distance: 283.1
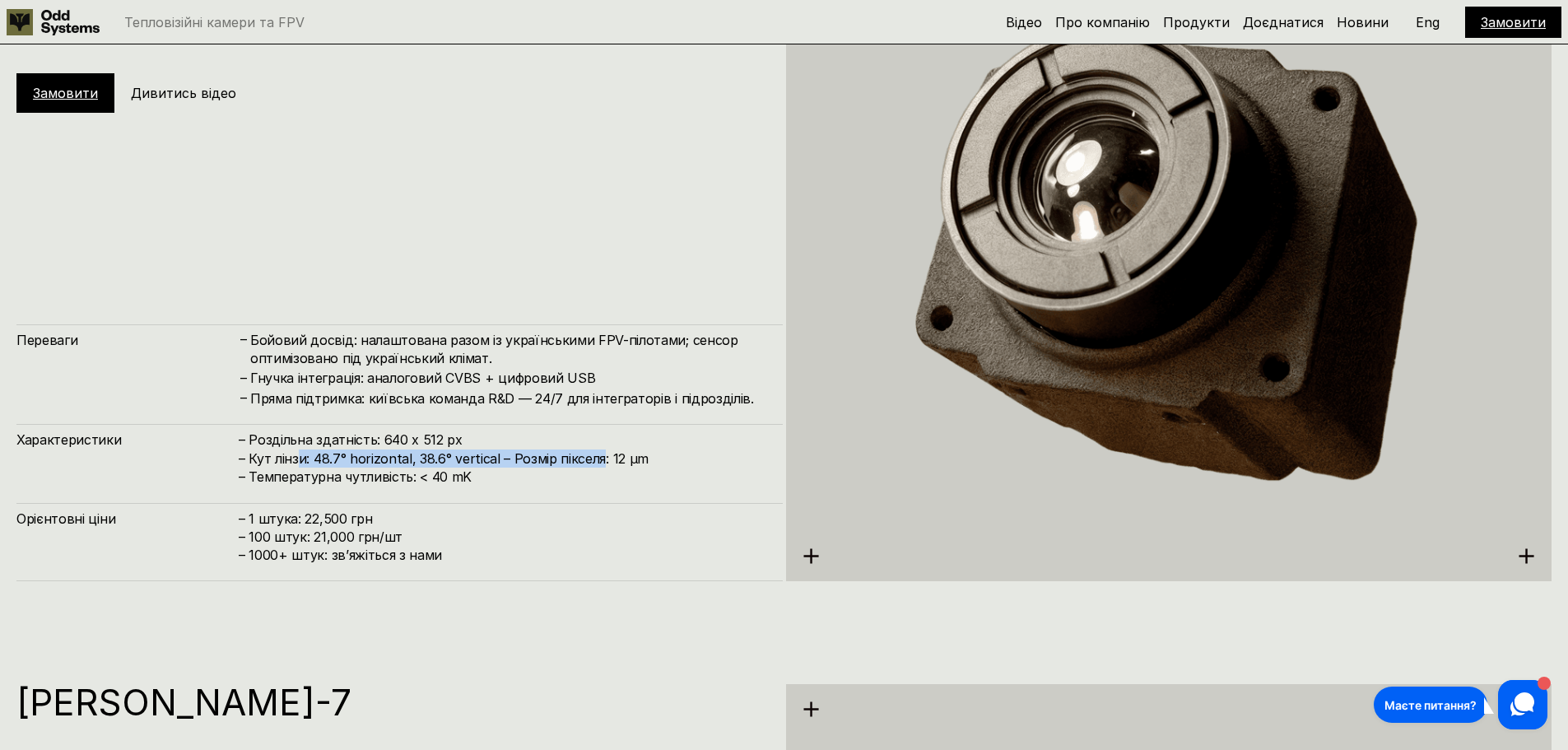
click at [296, 459] on h4 "– Роздільна здатність: 640 x 512 px – Кут лінзи: 48.7° horizontal, 38.6° vertic…" at bounding box center [502, 458] width 527 height 55
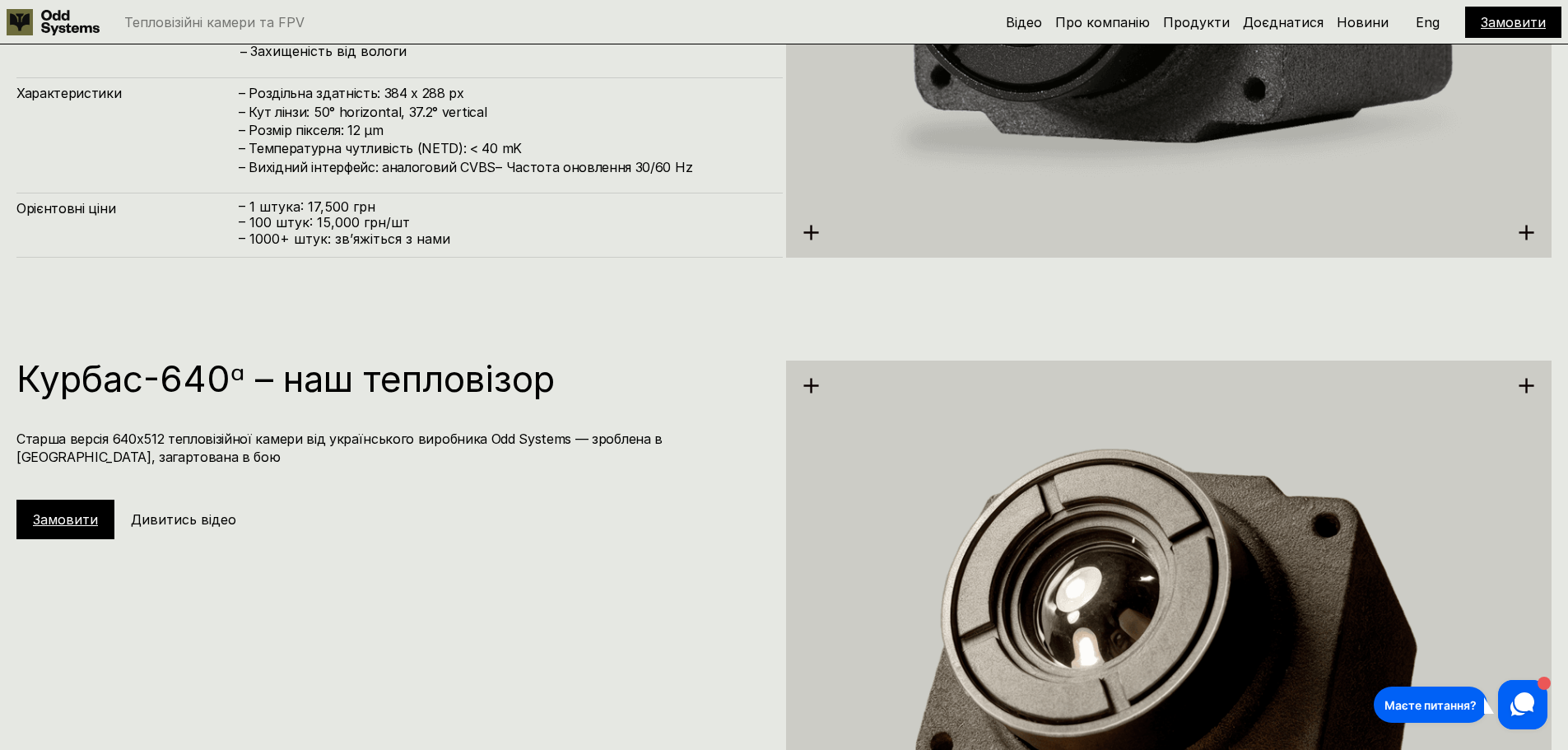
scroll to position [3622, 0]
